Goal: Download file/media

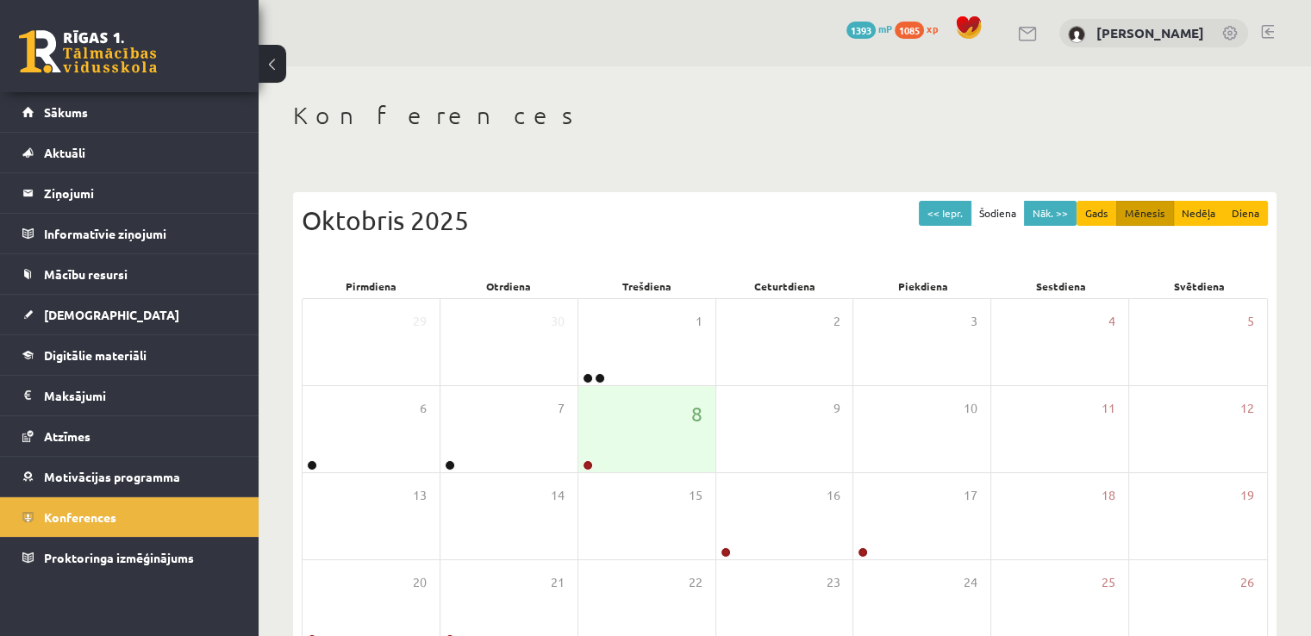
click at [924, 28] on span "1085" at bounding box center [909, 30] width 29 height 17
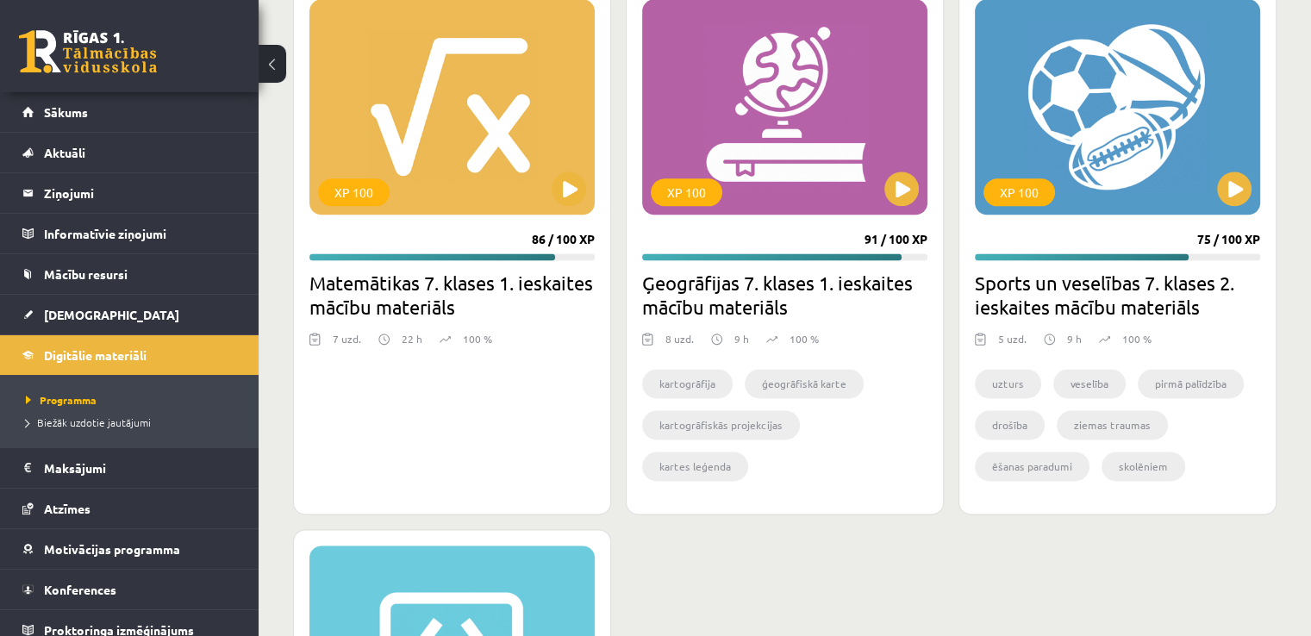
scroll to position [2242, 0]
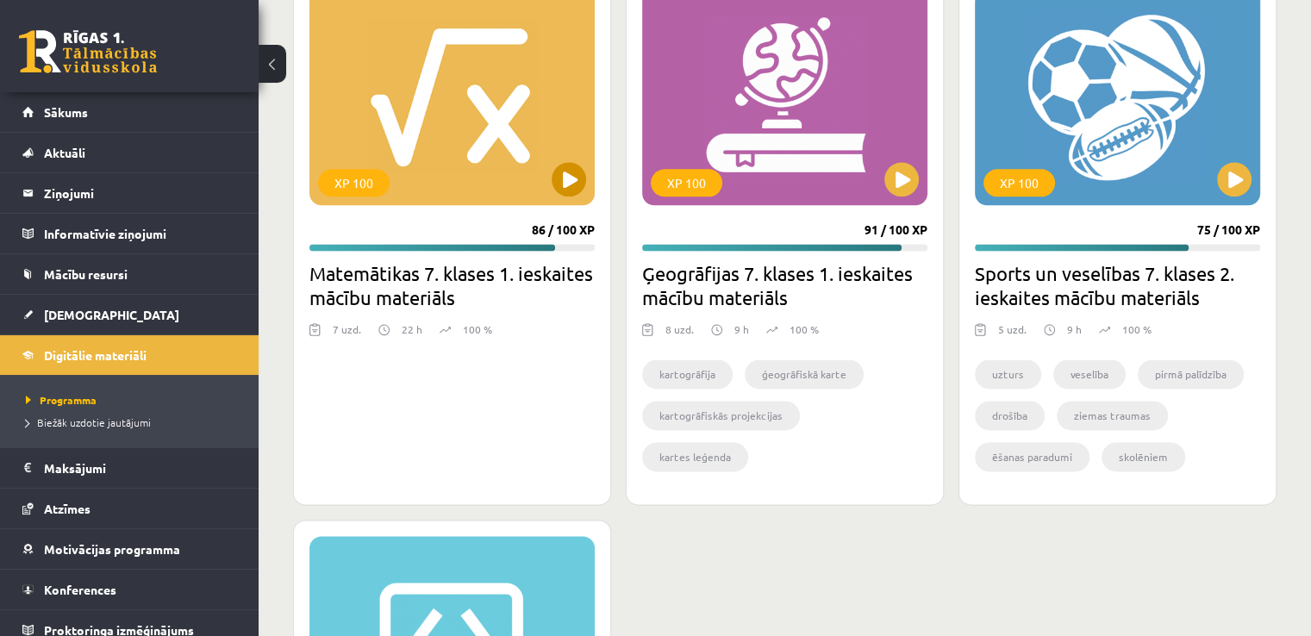
click at [493, 183] on div "XP 100" at bounding box center [452, 98] width 285 height 216
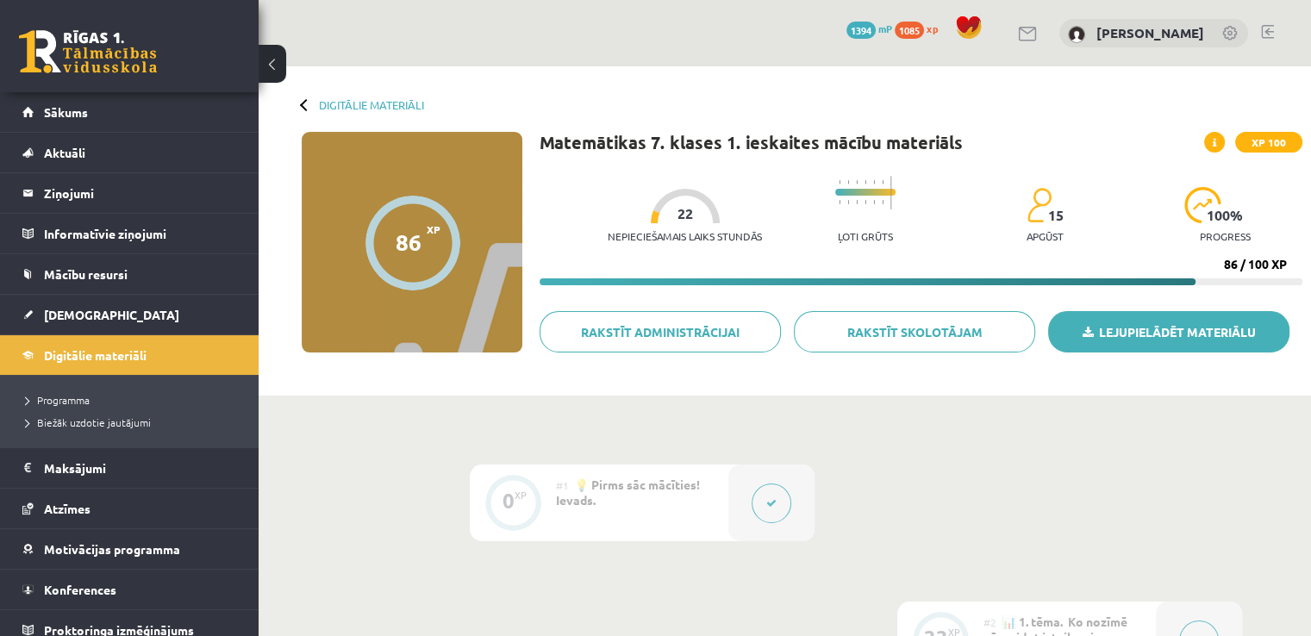
click at [1159, 335] on link "Lejupielādēt materiālu" at bounding box center [1168, 331] width 241 height 41
